Goal: Task Accomplishment & Management: Manage account settings

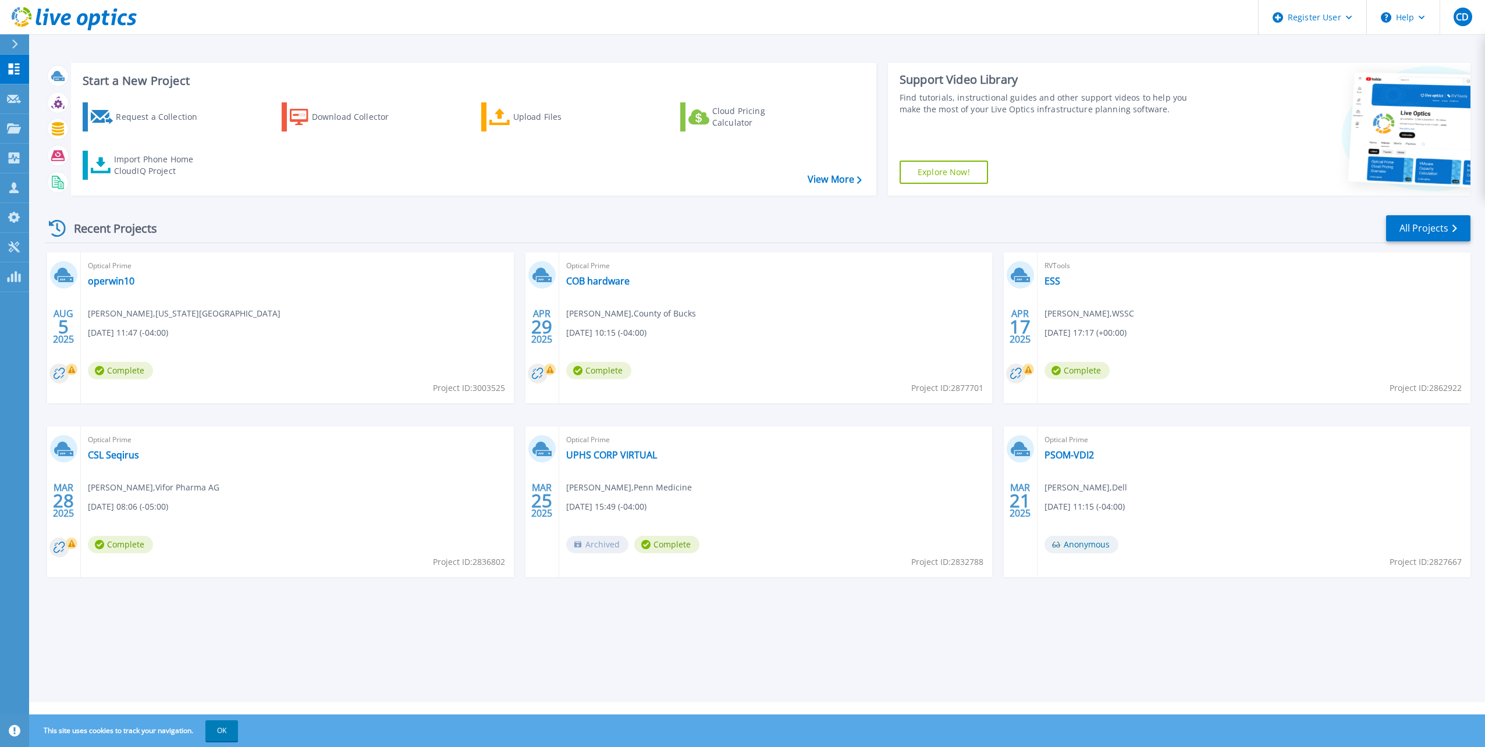
click at [16, 333] on div "Dashboard Dashboard Request Capture Request Capture Projects Projects Search Pr…" at bounding box center [14, 401] width 29 height 693
click at [22, 193] on link "Customers Customers" at bounding box center [14, 188] width 29 height 30
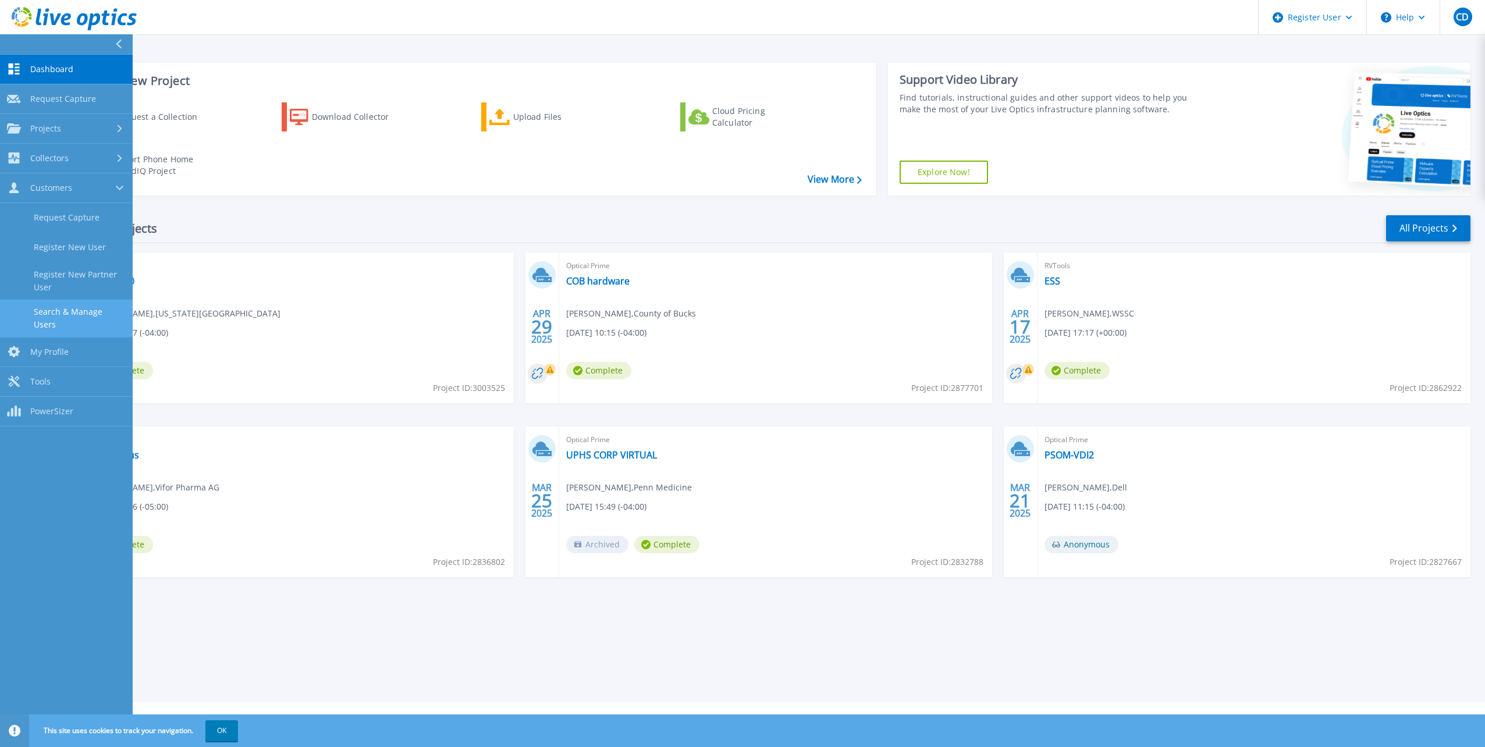
click at [58, 309] on link "Search & Manage Users" at bounding box center [66, 318] width 133 height 37
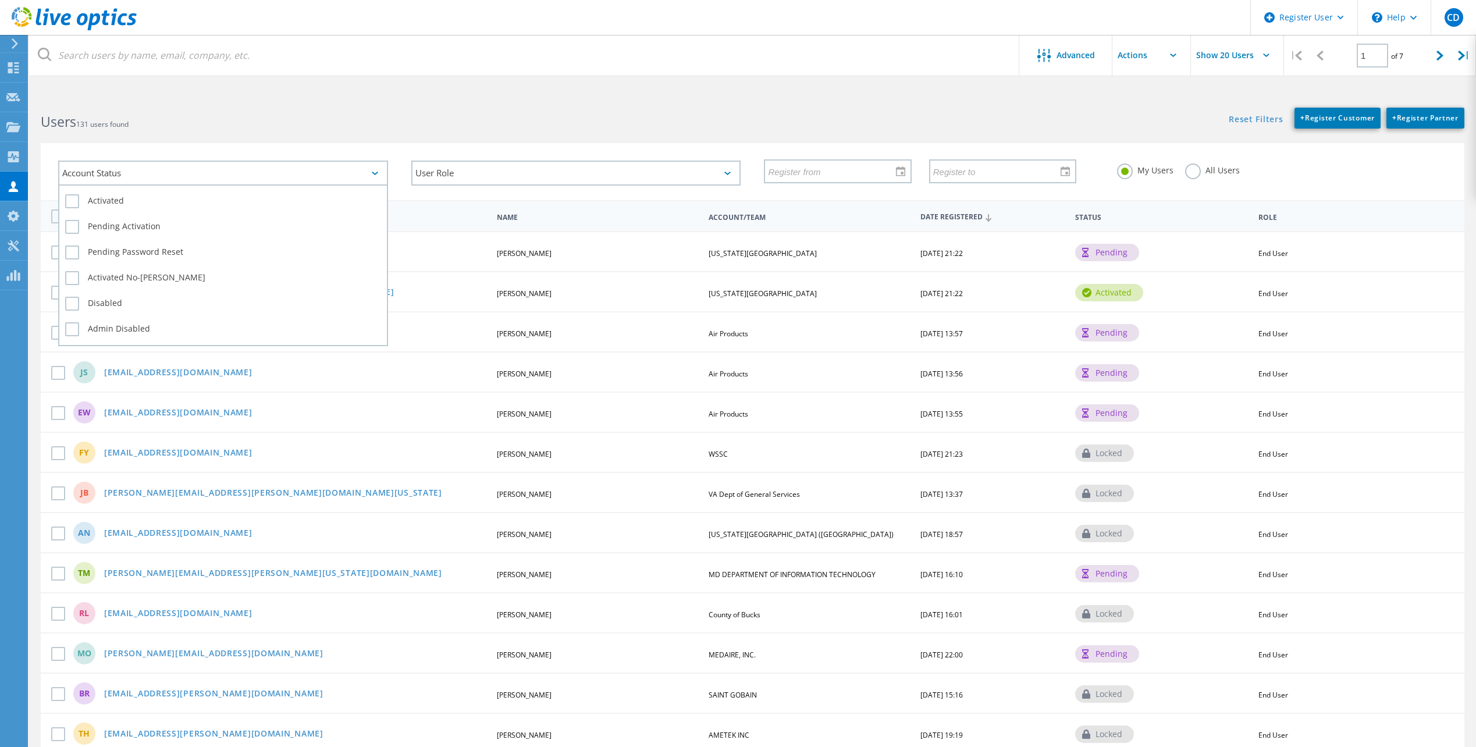
click at [202, 166] on div "Account Status" at bounding box center [223, 173] width 330 height 25
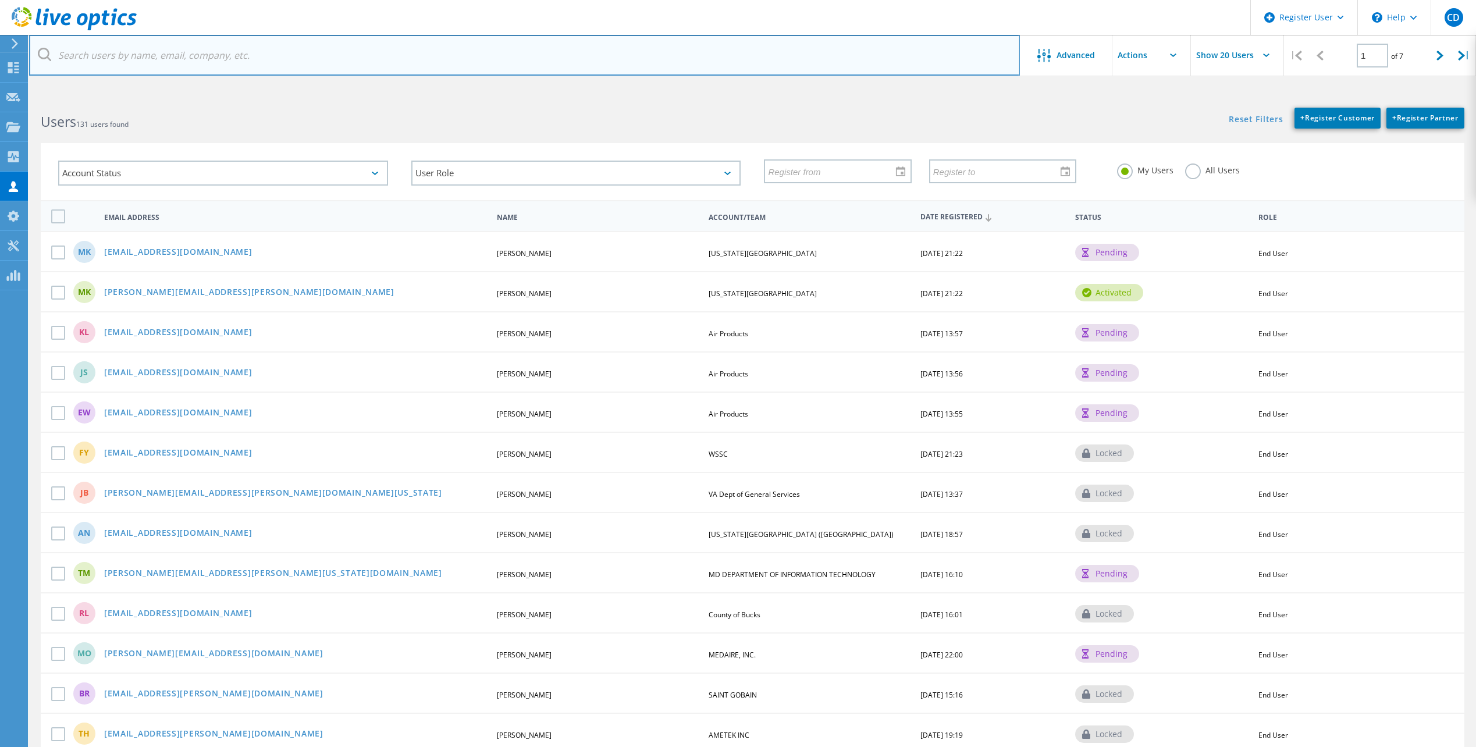
click at [151, 51] on input "text" at bounding box center [524, 55] width 991 height 41
type input "n"
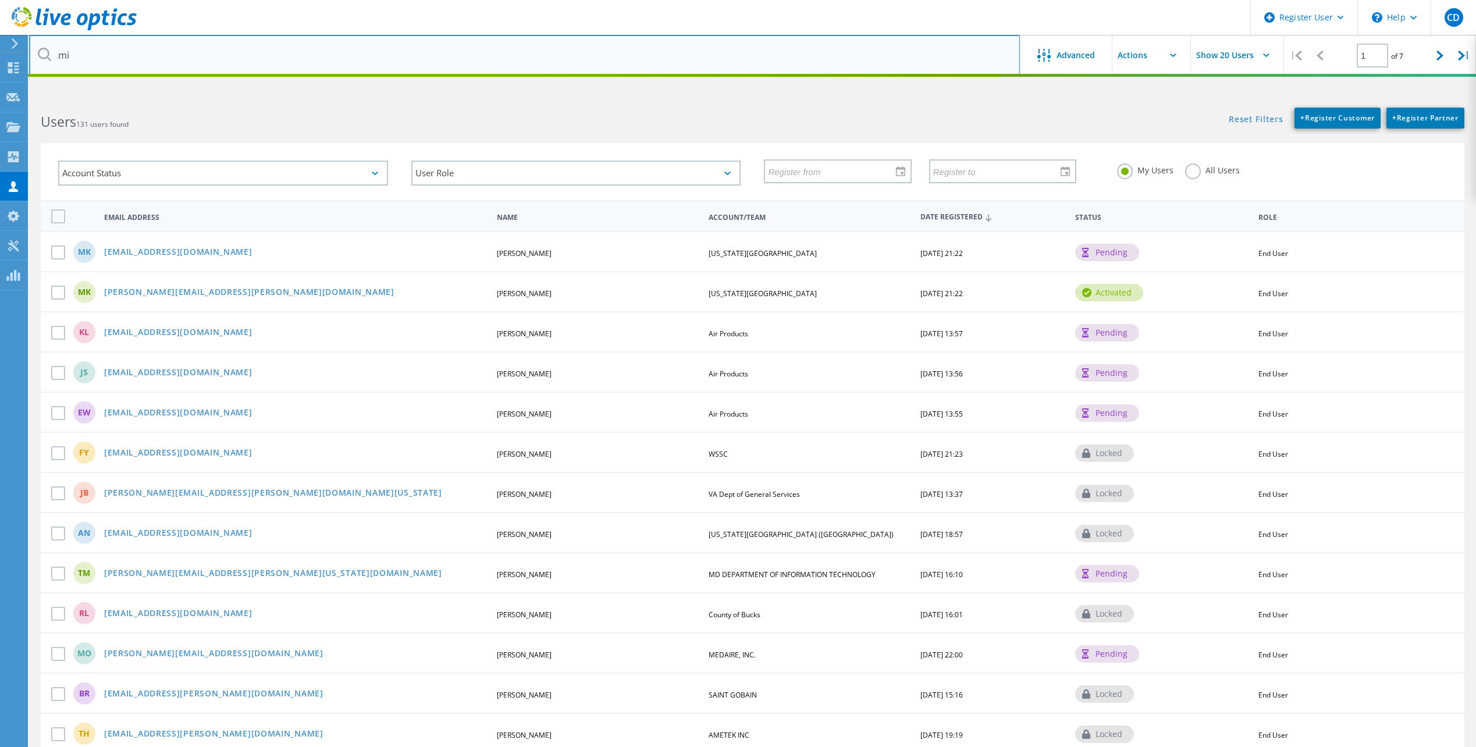
type input "m"
type input "n"
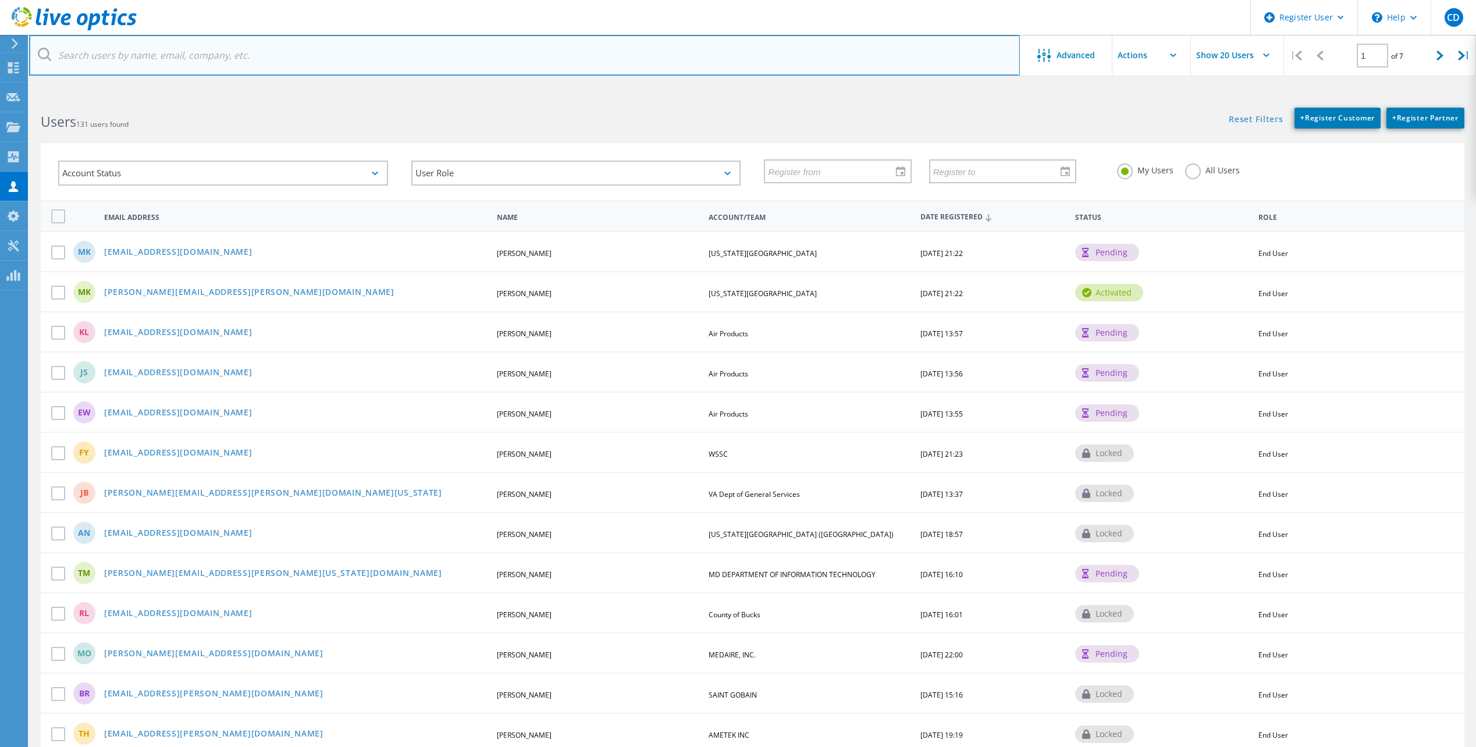
click at [188, 65] on input "text" at bounding box center [524, 55] width 991 height 41
paste input "[EMAIL_ADDRESS][DOMAIN_NAME]"
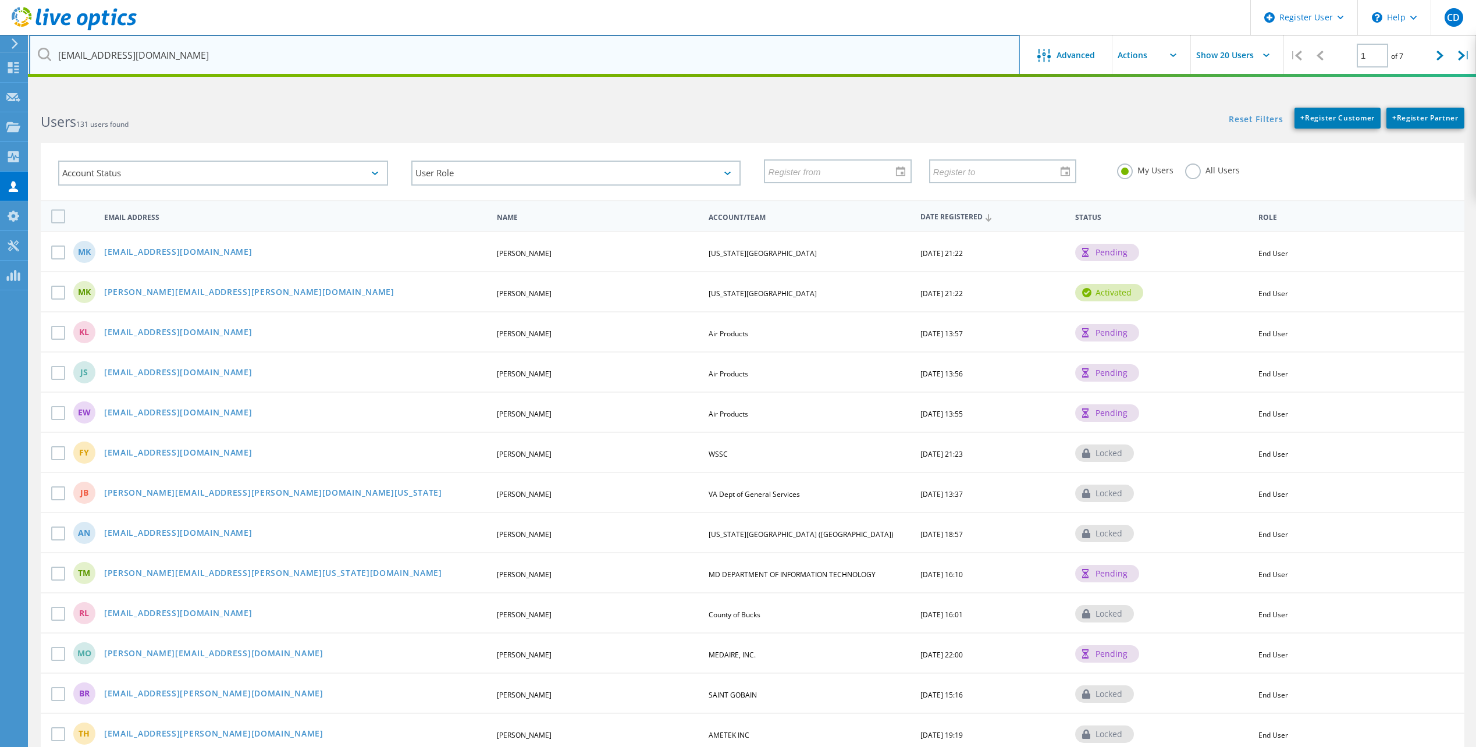
type input "[EMAIL_ADDRESS][DOMAIN_NAME]"
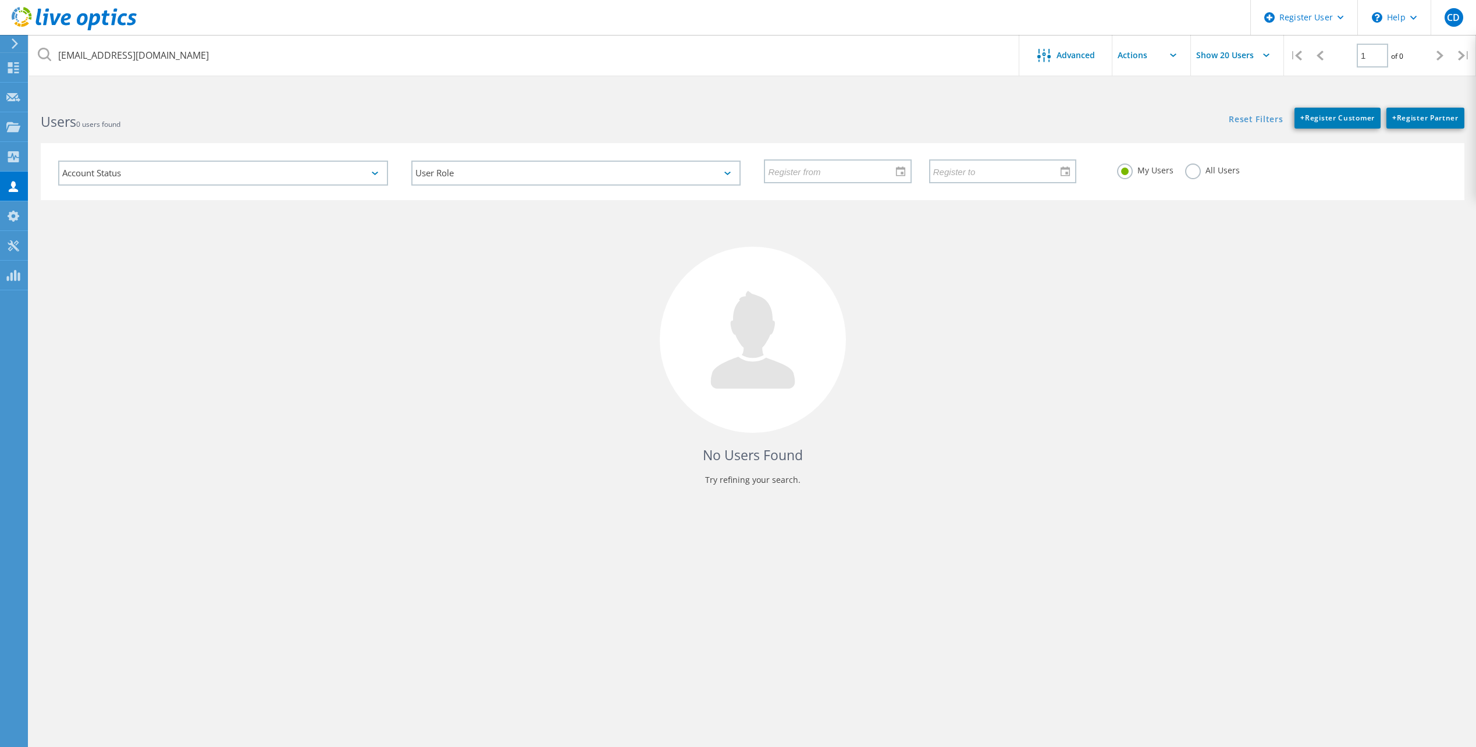
drag, startPoint x: 1179, startPoint y: 162, endPoint x: 1189, endPoint y: 173, distance: 14.8
click at [1179, 163] on div "My Users All Users" at bounding box center [1281, 170] width 353 height 43
click at [1193, 173] on label "All Users" at bounding box center [1212, 168] width 55 height 11
click at [0, 0] on input "All Users" at bounding box center [0, 0] width 0 height 0
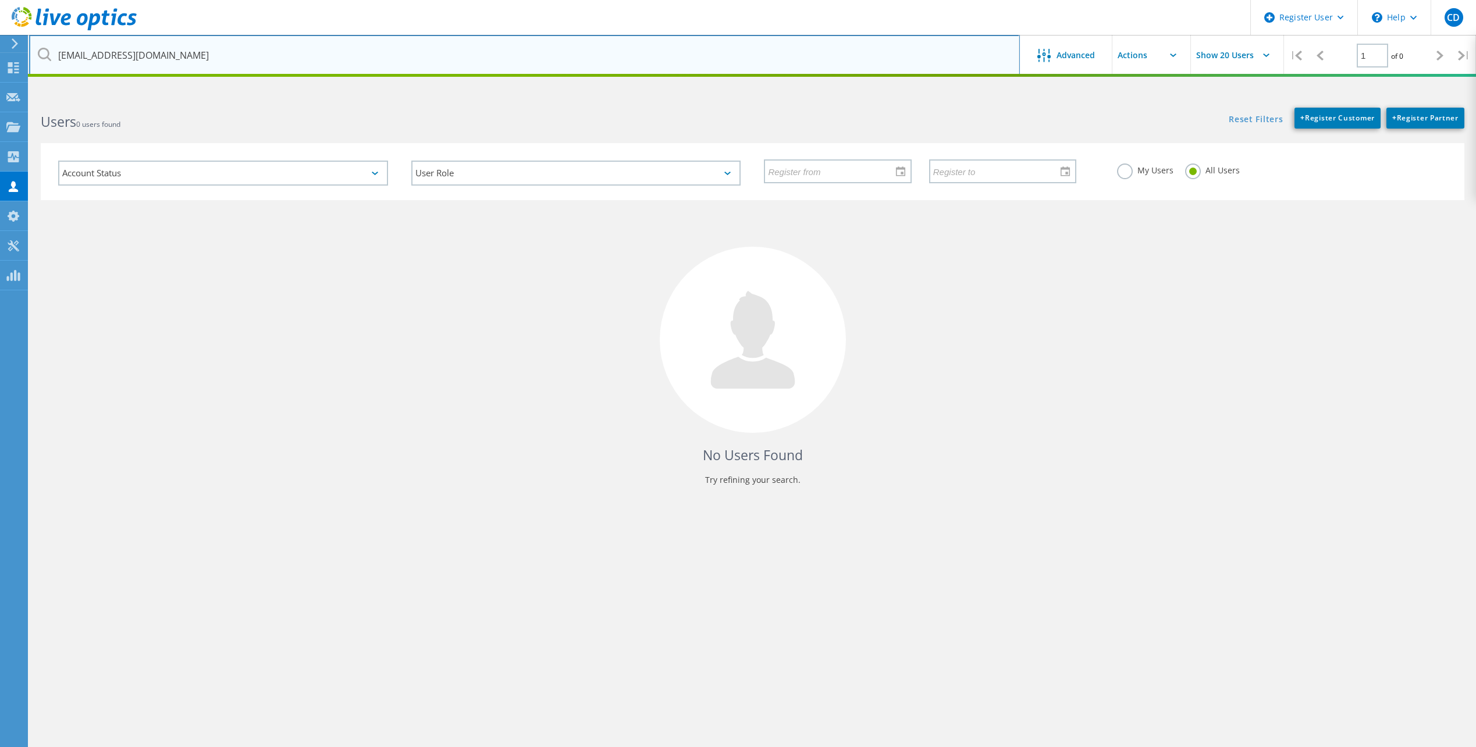
click at [411, 48] on input "[EMAIL_ADDRESS][DOMAIN_NAME]" at bounding box center [524, 55] width 991 height 41
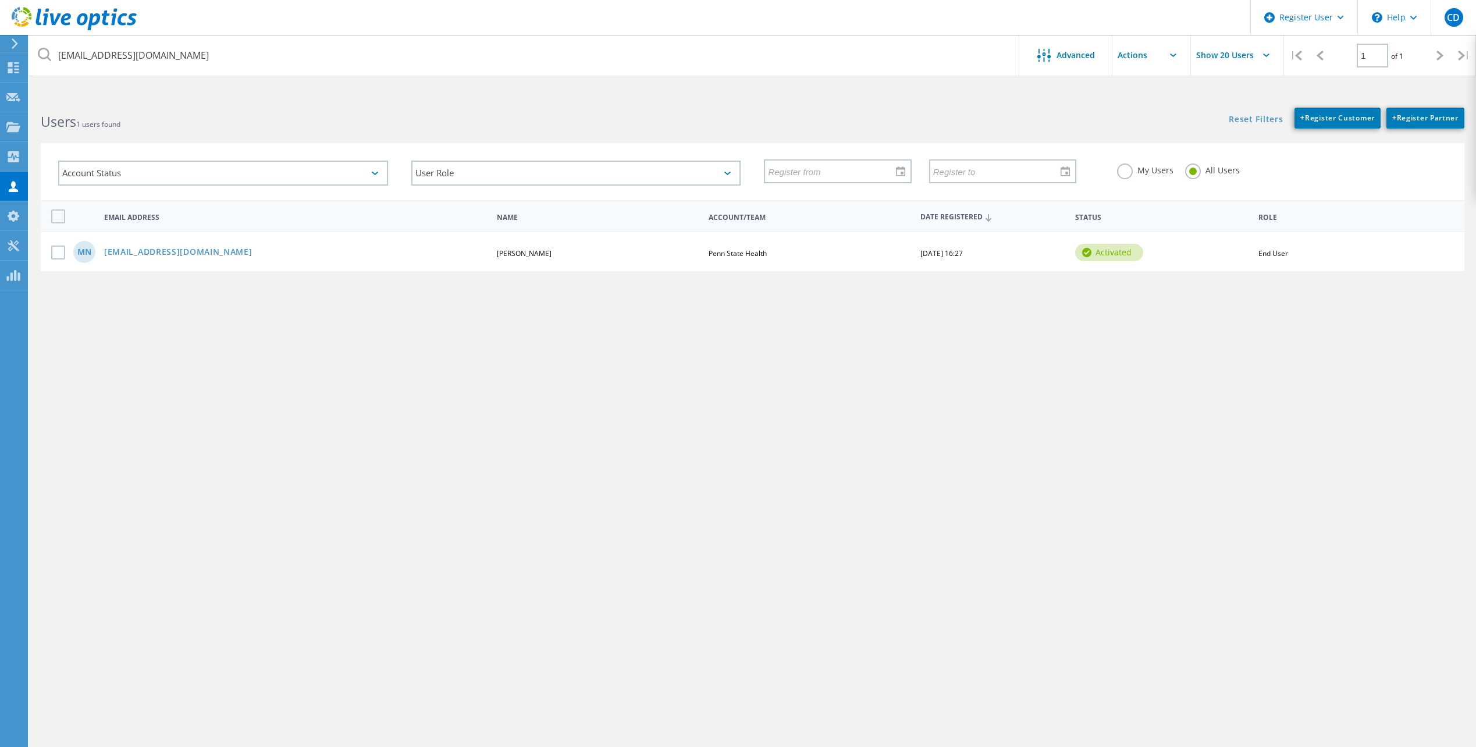
click at [136, 244] on div "MN [EMAIL_ADDRESS][DOMAIN_NAME] [PERSON_NAME] Penn State Health [DATE] 16:27 ac…" at bounding box center [753, 251] width 1424 height 40
click at [135, 252] on link "[EMAIL_ADDRESS][DOMAIN_NAME]" at bounding box center [178, 253] width 148 height 10
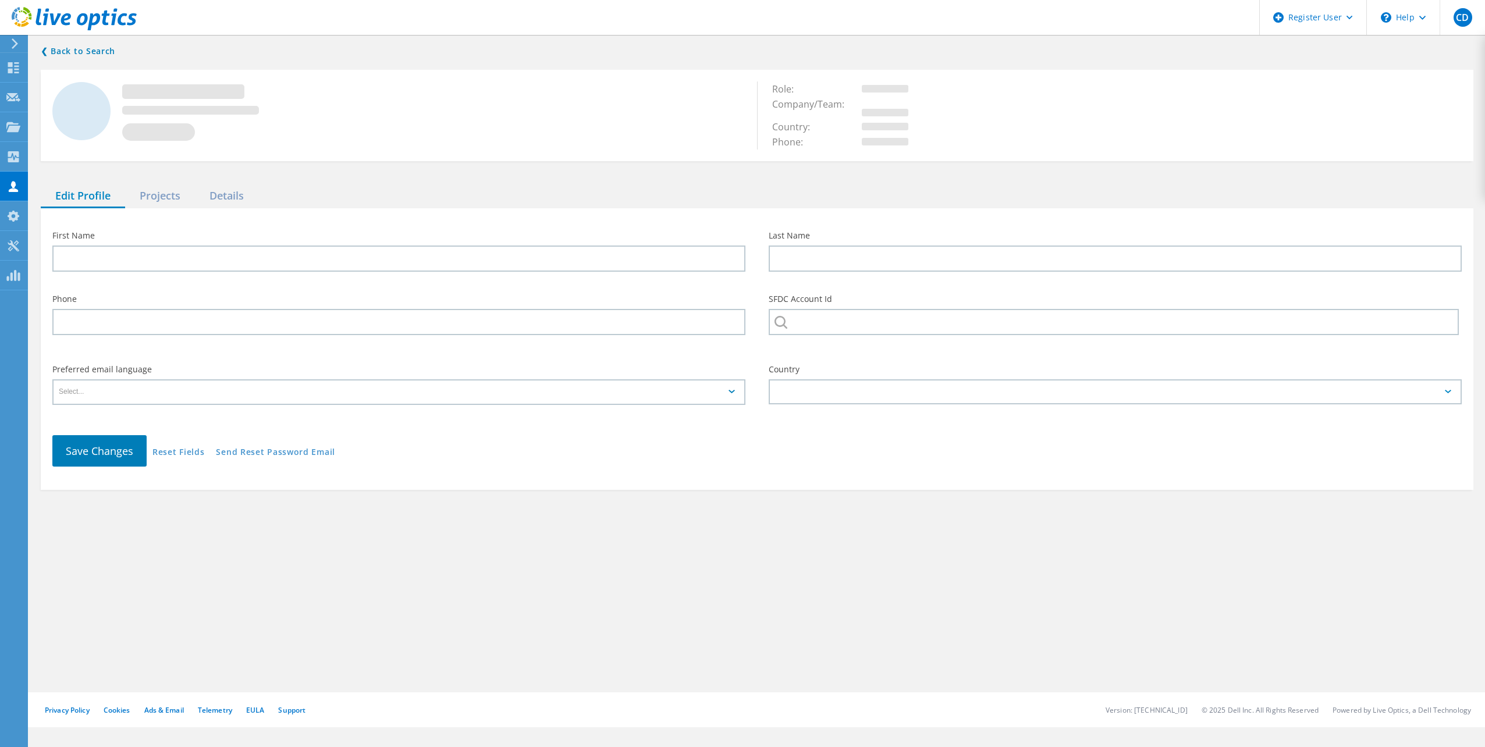
type input "[PERSON_NAME]"
type input "Penn State Health"
type input "English"
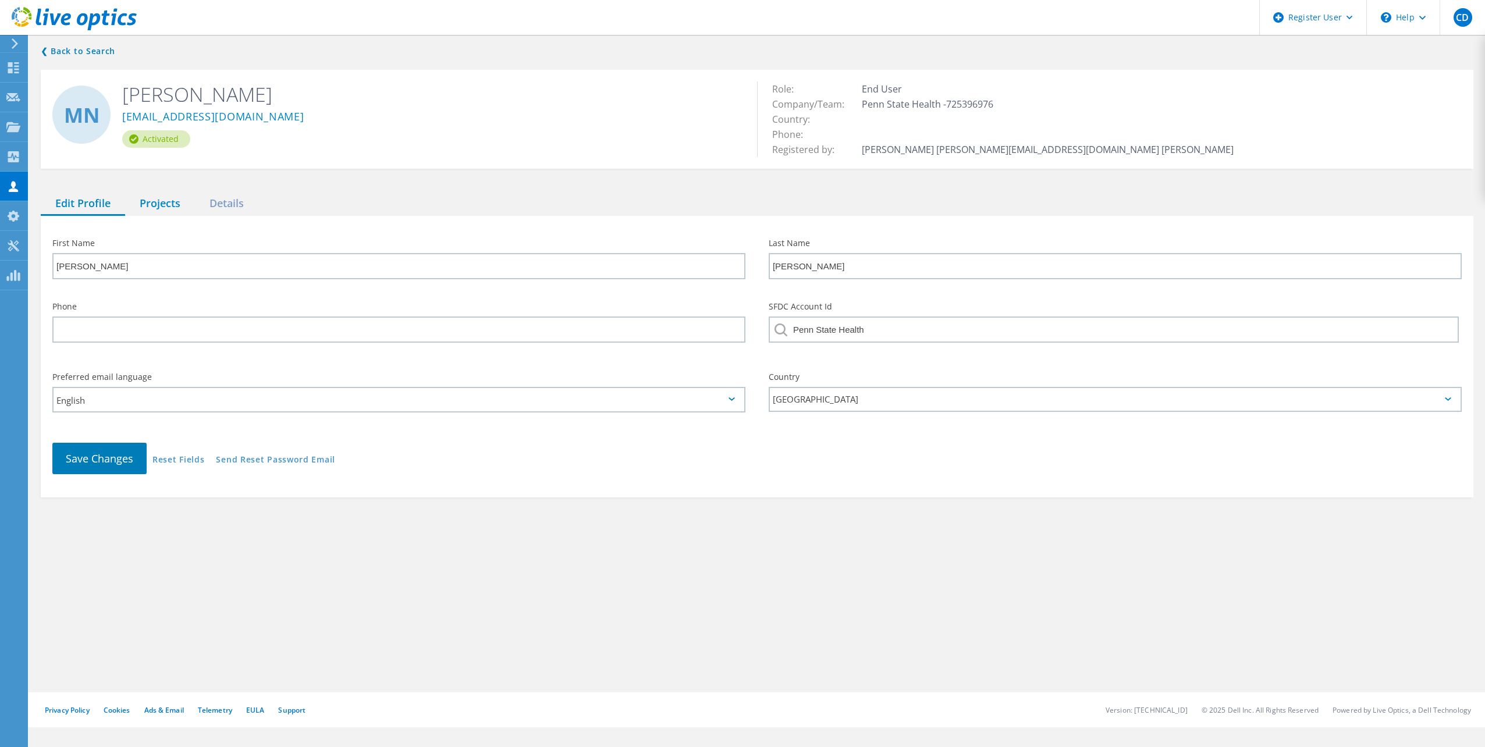
click at [161, 205] on div "Projects" at bounding box center [160, 204] width 70 height 24
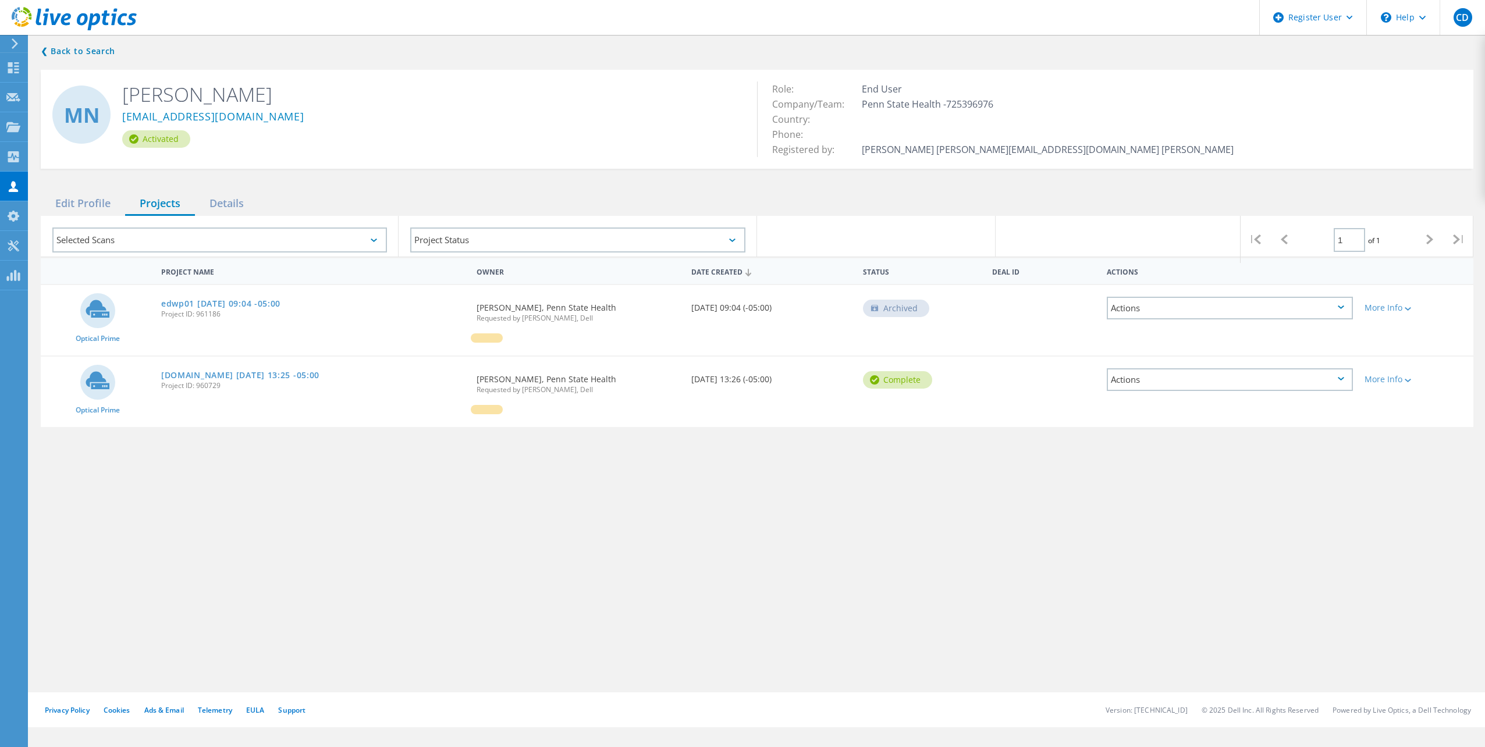
click at [301, 485] on div "Project Name Owner Date Created Status Deal Id Actions Optical Prime edwp01 [DA…" at bounding box center [757, 408] width 1432 height 303
drag, startPoint x: 140, startPoint y: 212, endPoint x: 159, endPoint y: 215, distance: 19.4
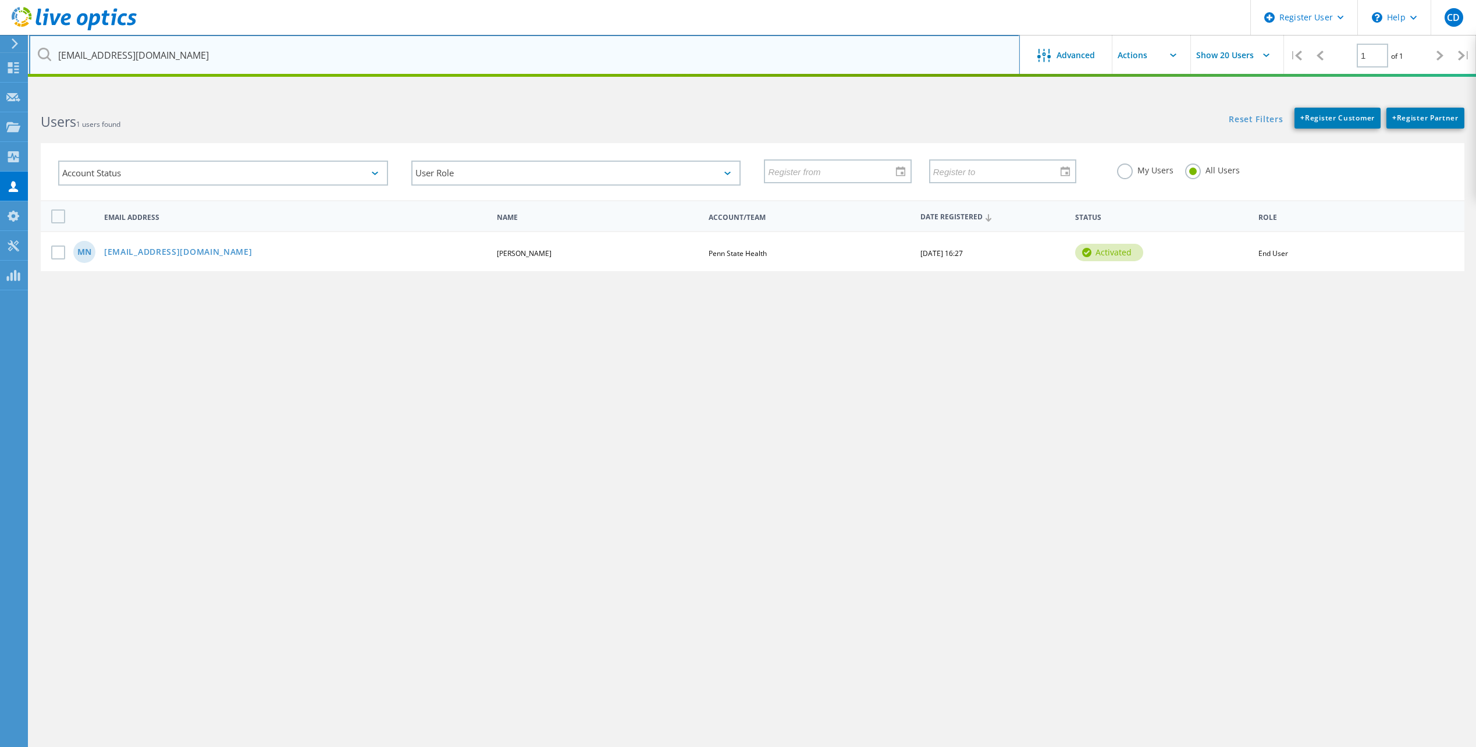
drag, startPoint x: 186, startPoint y: 50, endPoint x: 41, endPoint y: 47, distance: 144.9
click at [41, 47] on input "[EMAIL_ADDRESS][DOMAIN_NAME]" at bounding box center [524, 55] width 991 height 41
paste input "[DEMOGRAPHIC_DATA]"
type input "[EMAIL_ADDRESS][DOMAIN_NAME]"
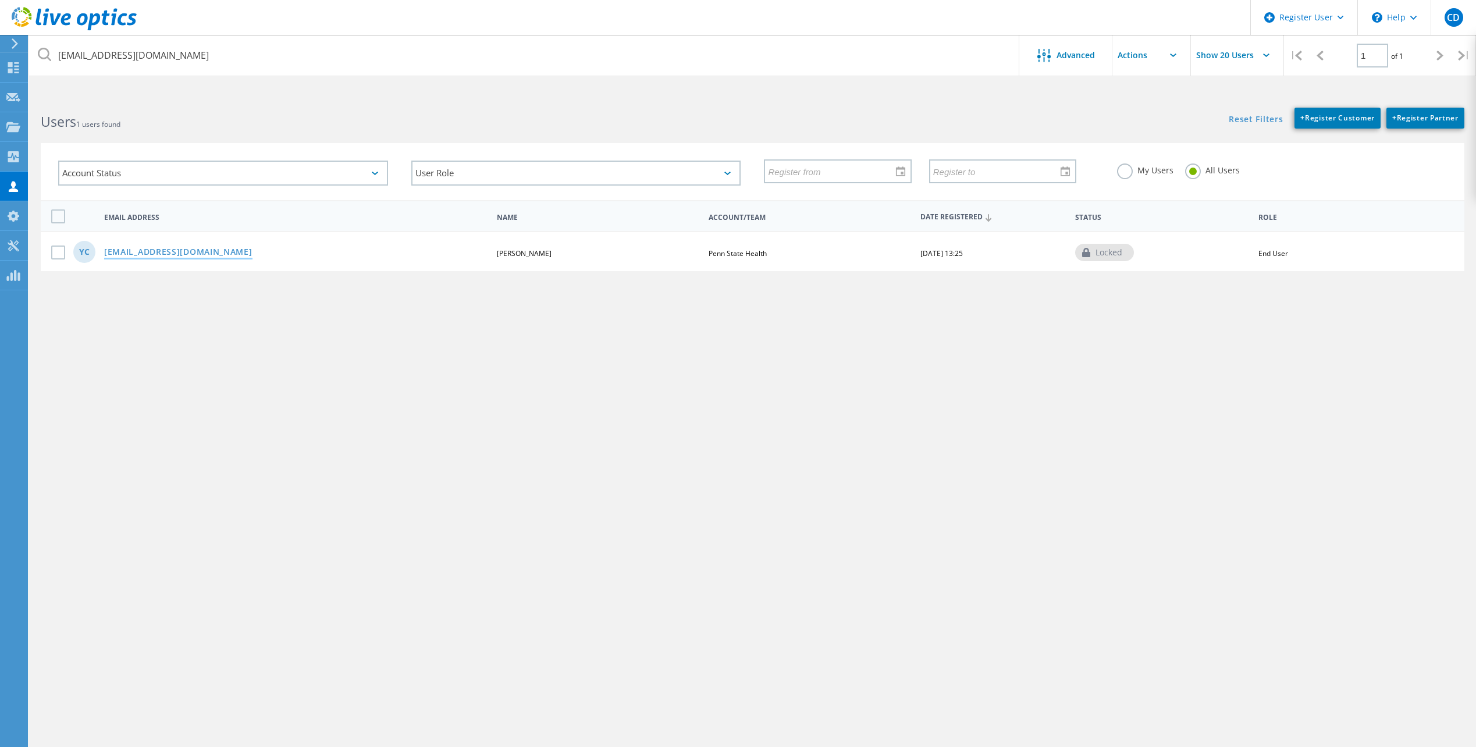
click at [181, 258] on link "[EMAIL_ADDRESS][DOMAIN_NAME]" at bounding box center [178, 253] width 148 height 10
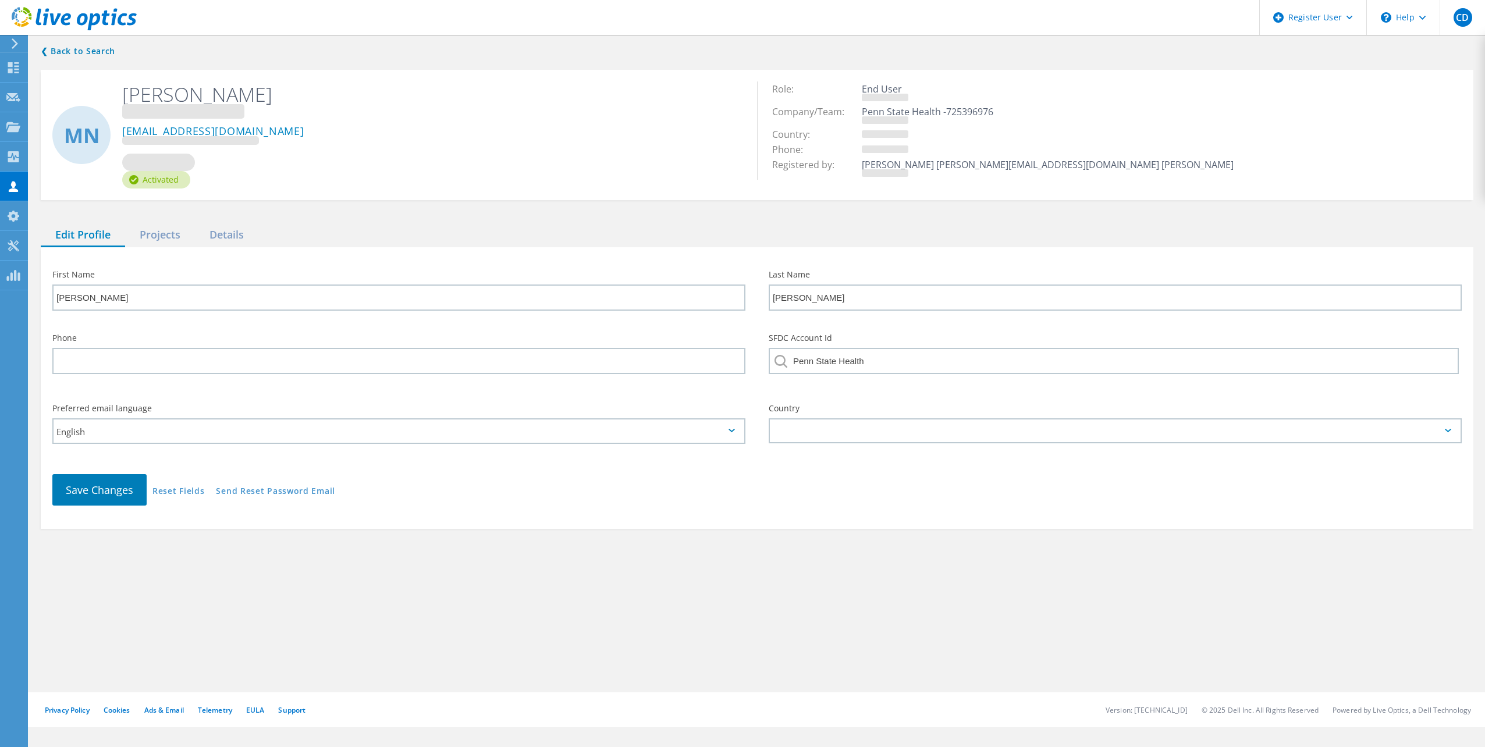
type input "Yotin"
type input "[PERSON_NAME]"
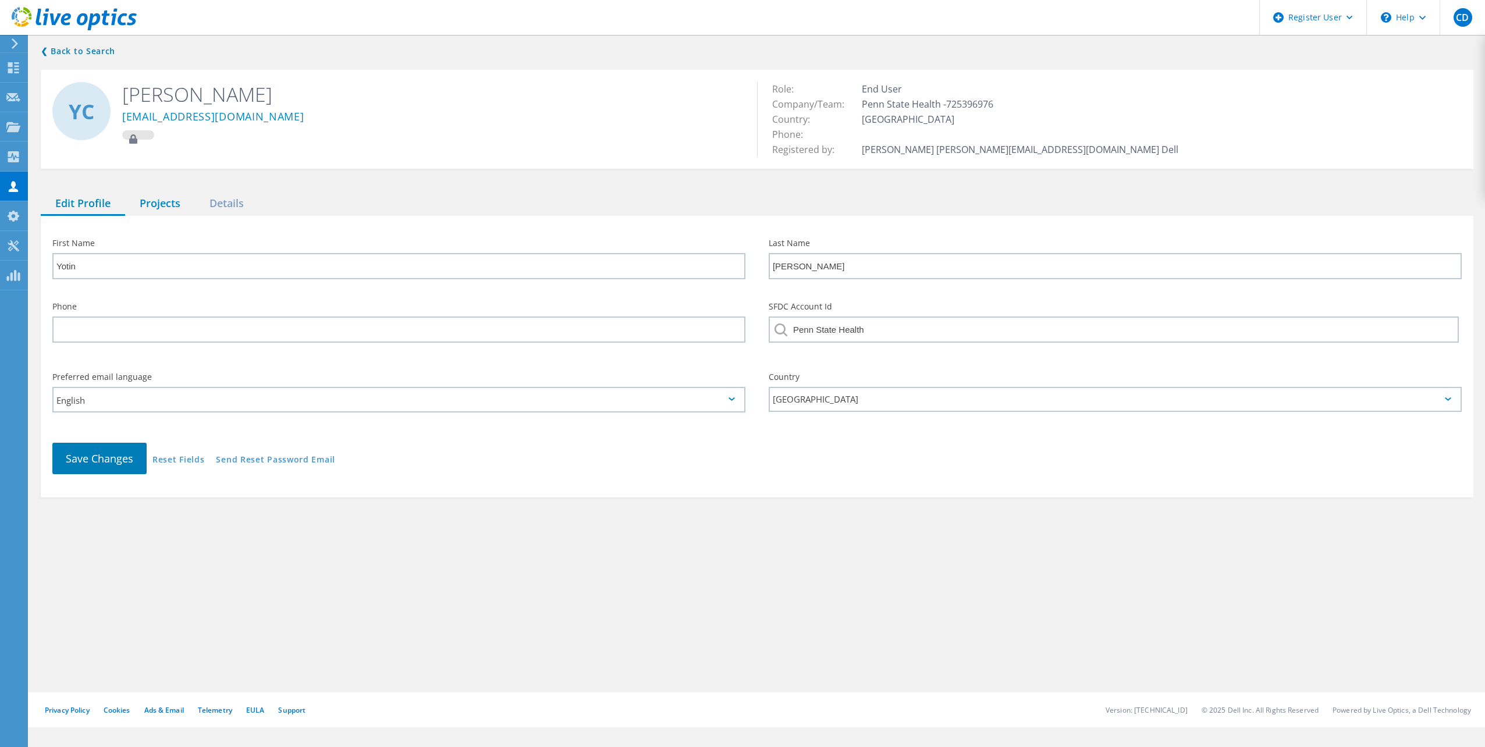
click at [159, 197] on div "Projects" at bounding box center [160, 204] width 70 height 24
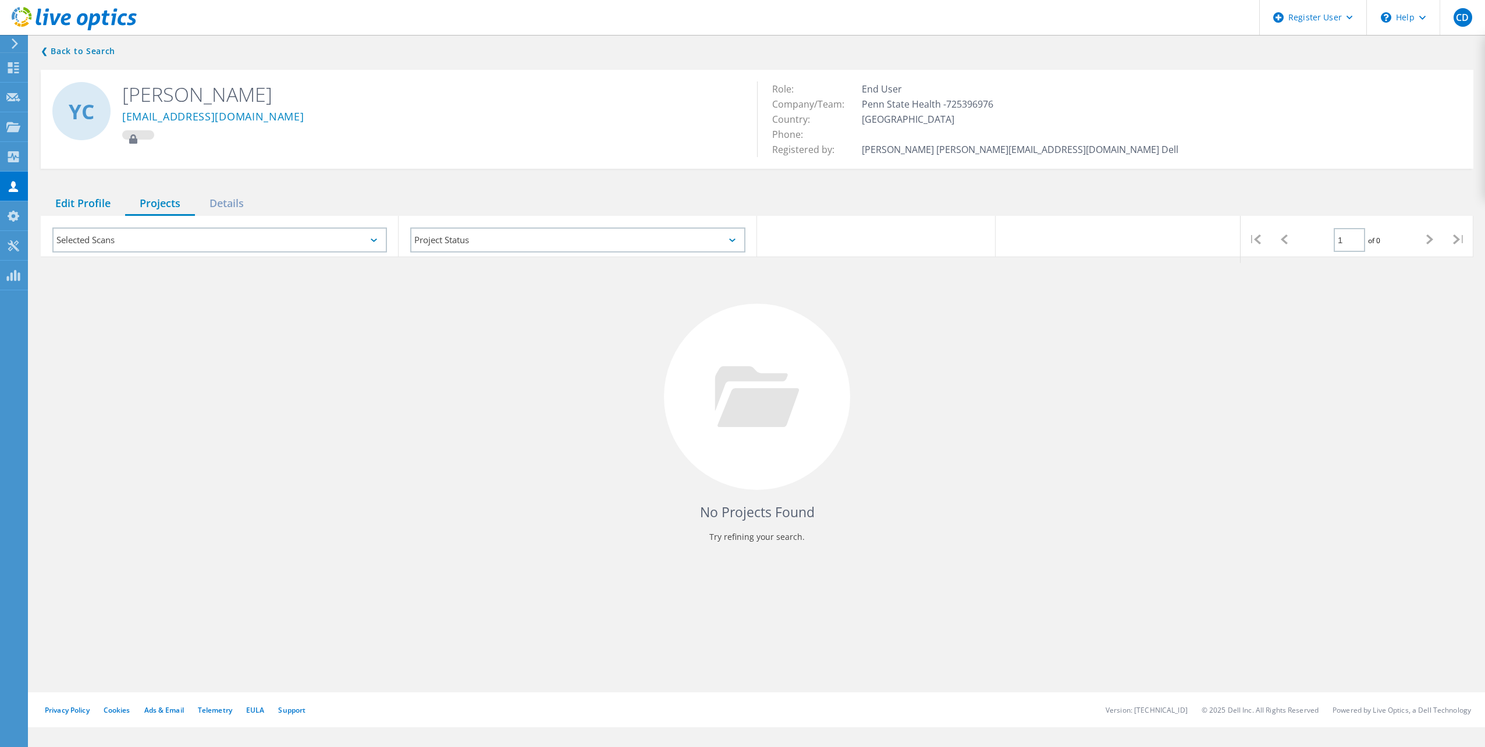
click at [83, 201] on div "Edit Profile" at bounding box center [83, 204] width 84 height 24
